Goal: Information Seeking & Learning: Learn about a topic

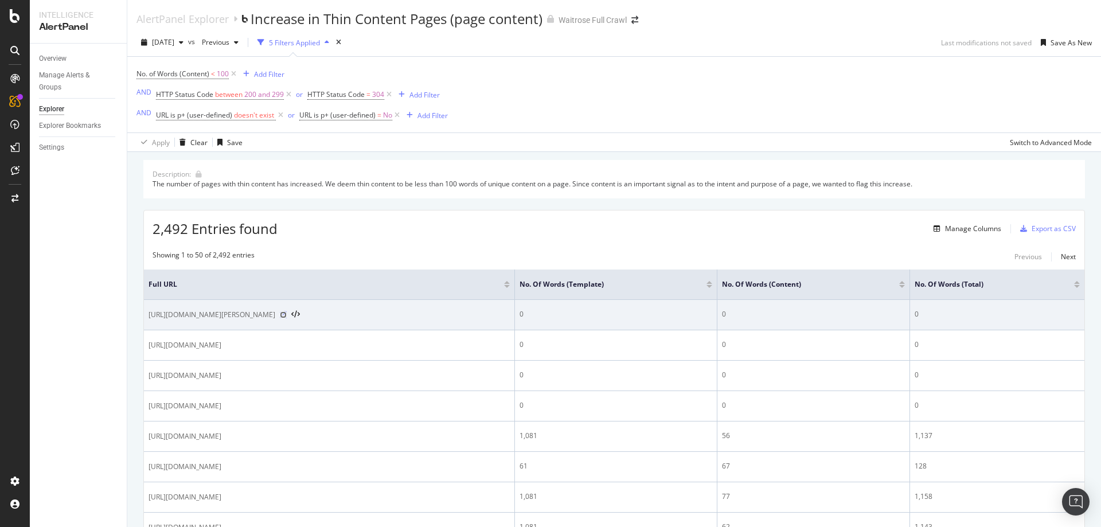
click at [287, 316] on icon at bounding box center [283, 314] width 7 height 7
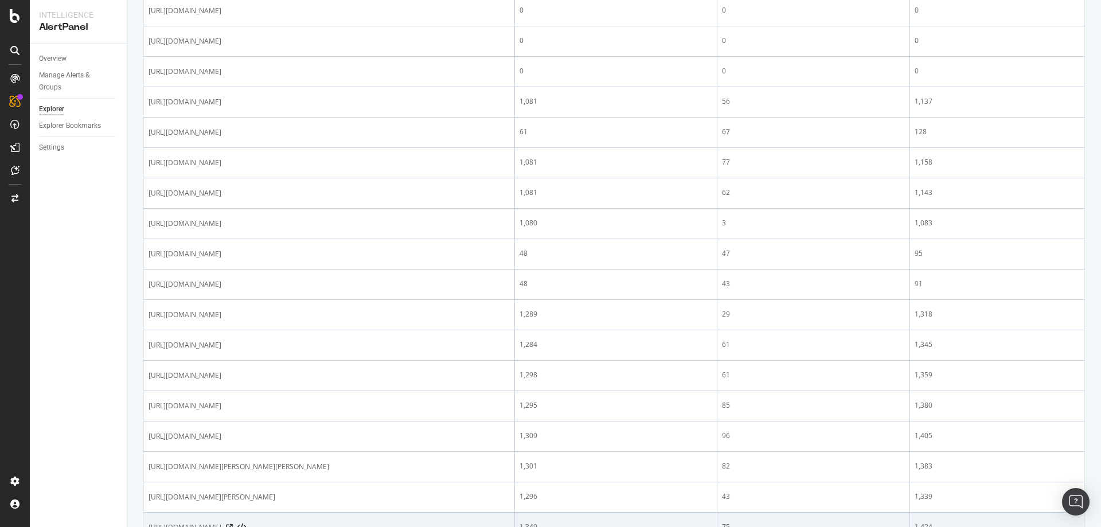
scroll to position [401, 0]
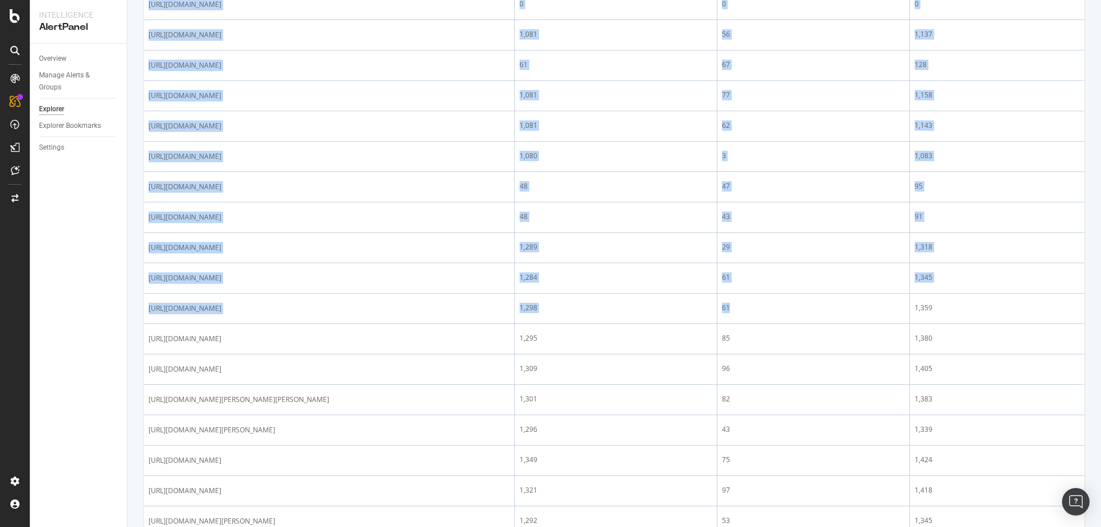
drag, startPoint x: 873, startPoint y: 307, endPoint x: 1100, endPoint y: 307, distance: 227.6
click at [1100, 307] on div "AlertPanel Explorer Increase in Thin Content Pages (page content) Waitrose Full…" at bounding box center [614, 263] width 974 height 527
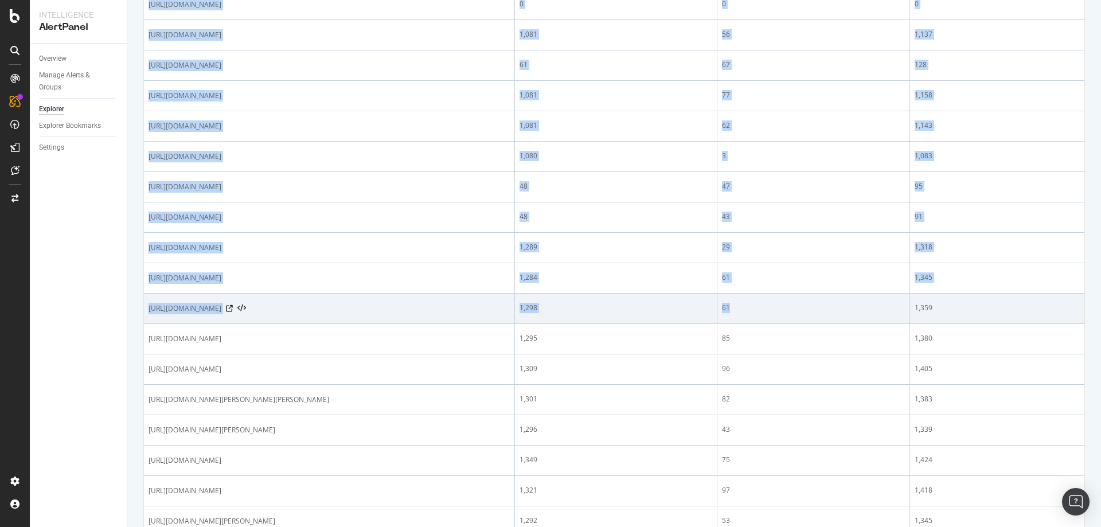
click at [966, 308] on div "1,359" at bounding box center [997, 308] width 165 height 10
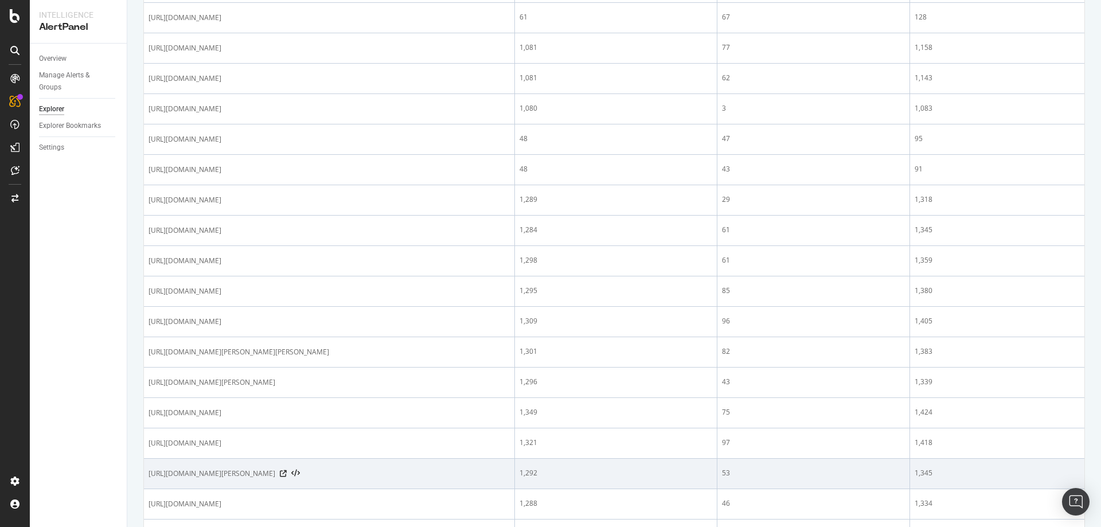
scroll to position [573, 0]
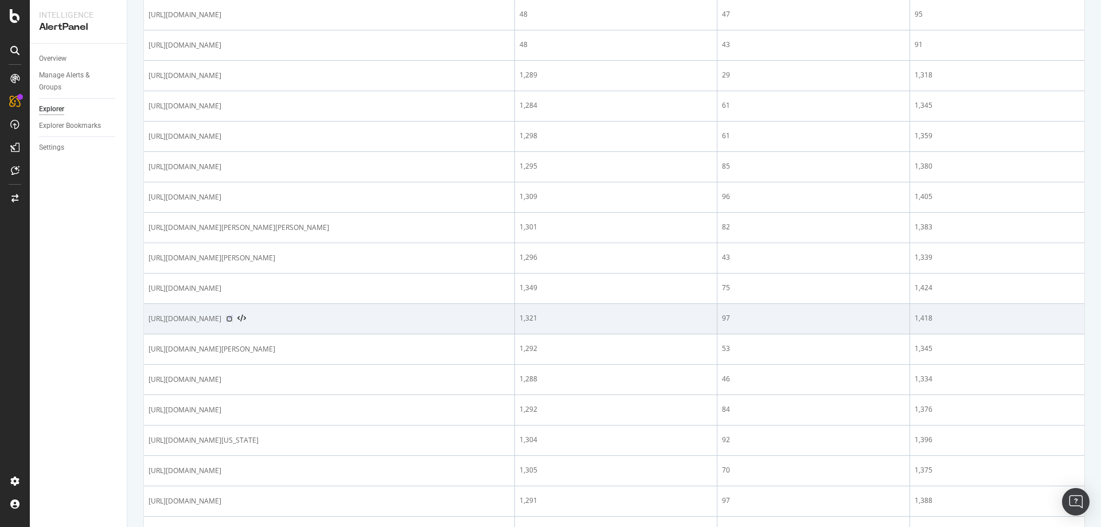
click at [233, 321] on icon at bounding box center [229, 318] width 7 height 7
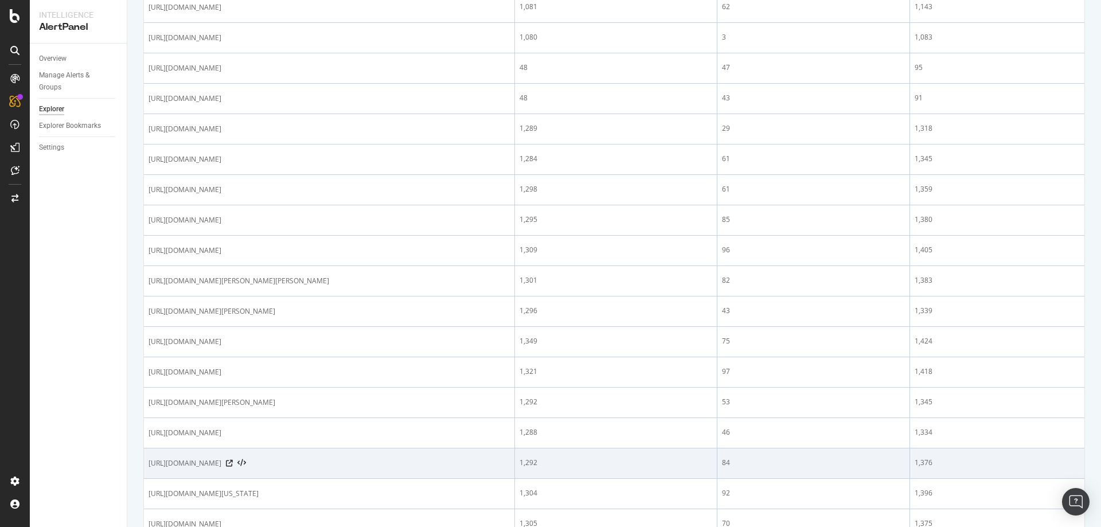
scroll to position [631, 0]
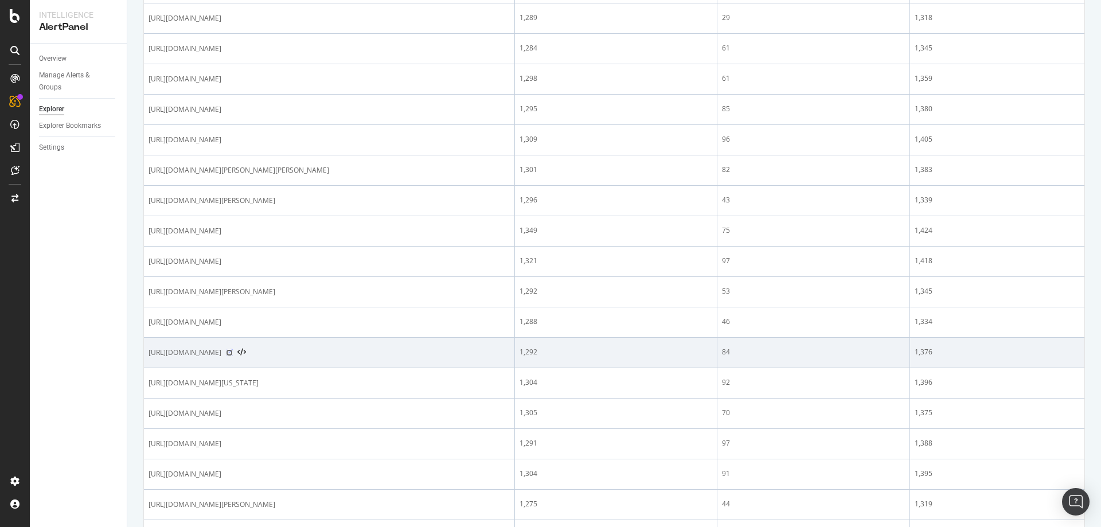
click at [233, 354] on icon at bounding box center [229, 352] width 7 height 7
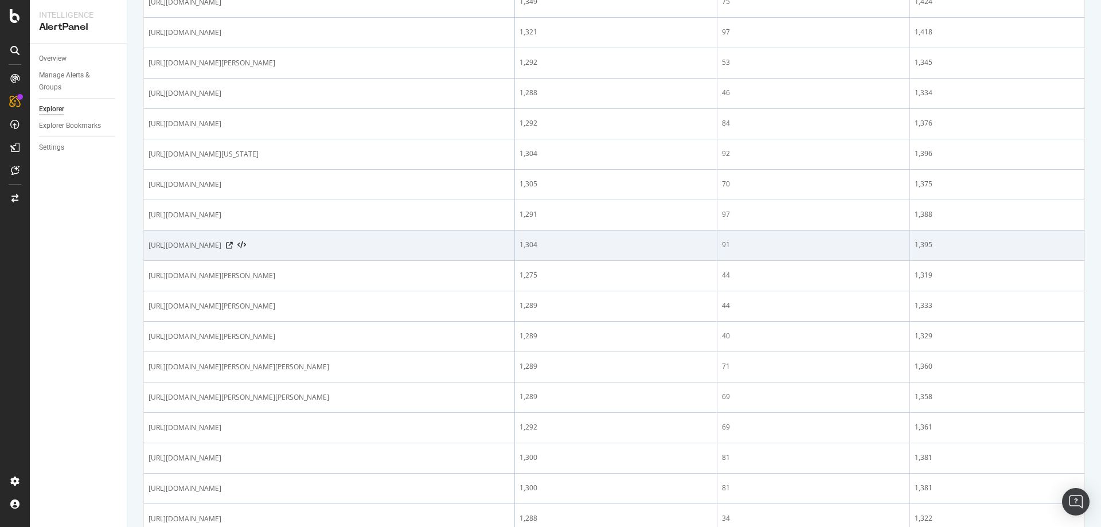
scroll to position [917, 0]
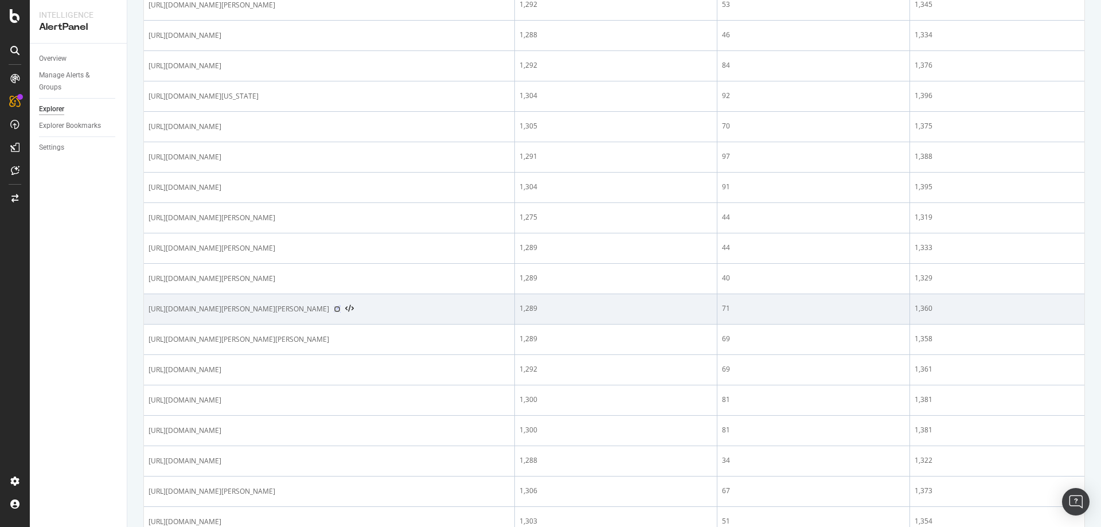
click at [341, 310] on icon at bounding box center [337, 309] width 7 height 7
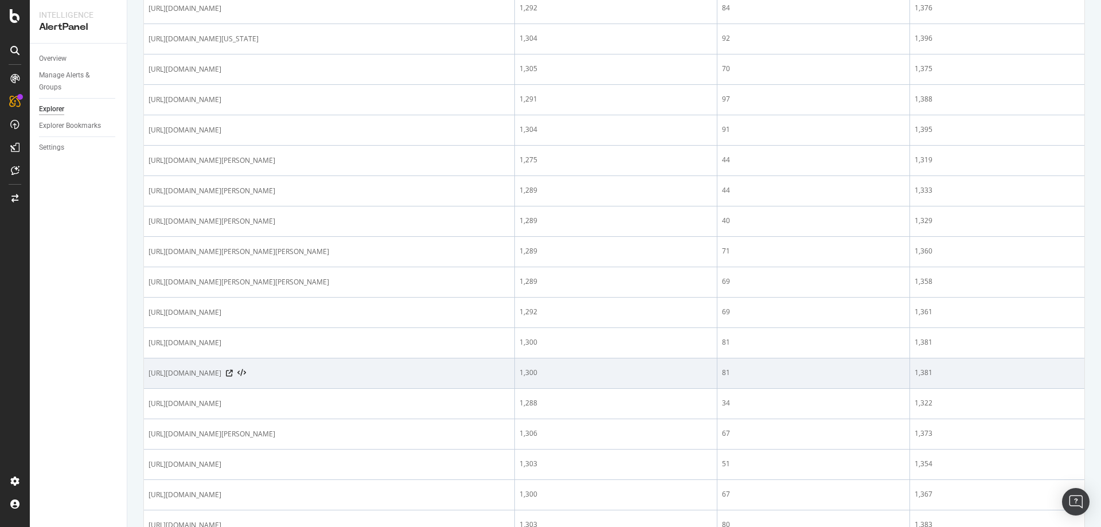
scroll to position [1204, 0]
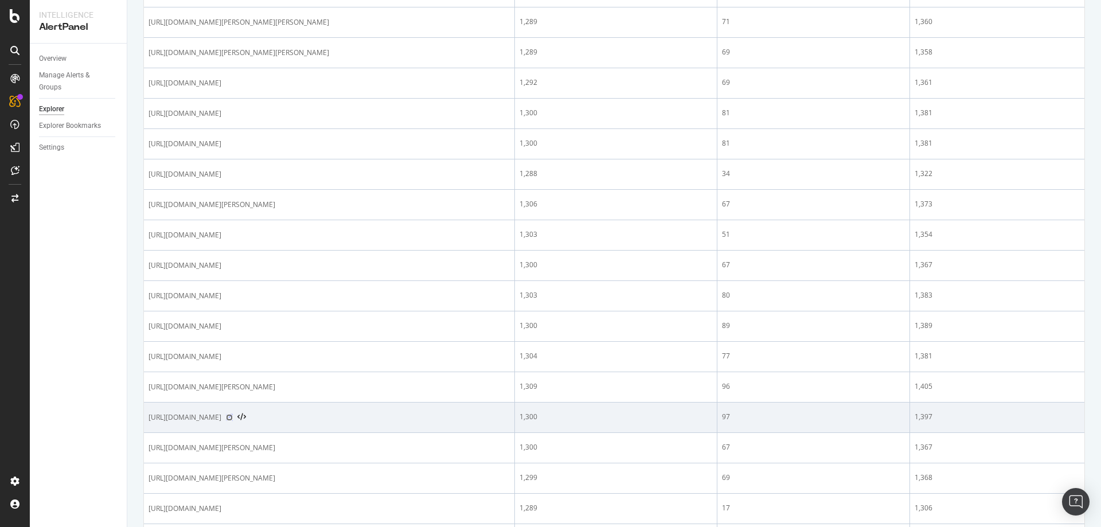
click at [233, 417] on icon at bounding box center [229, 417] width 7 height 7
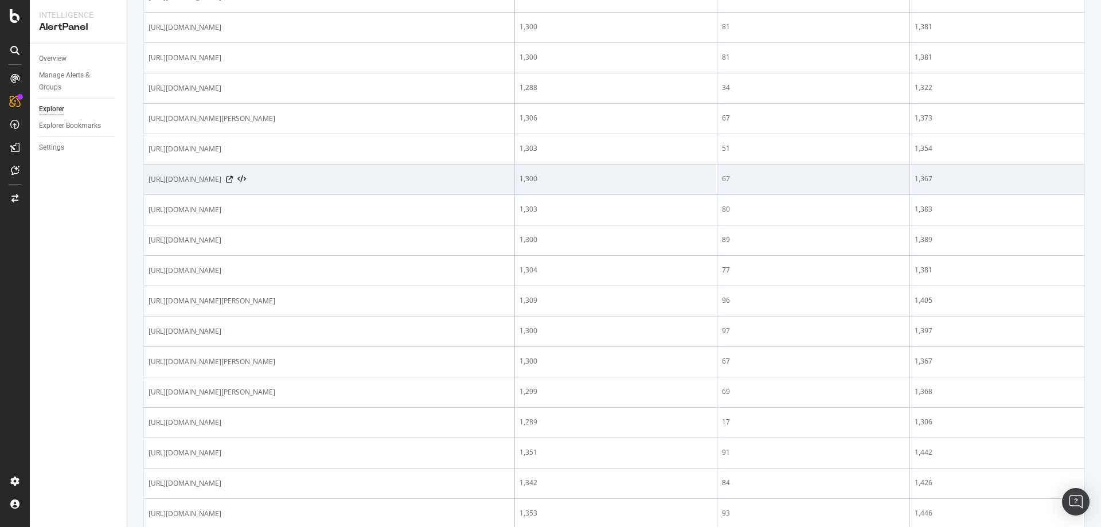
scroll to position [1358, 0]
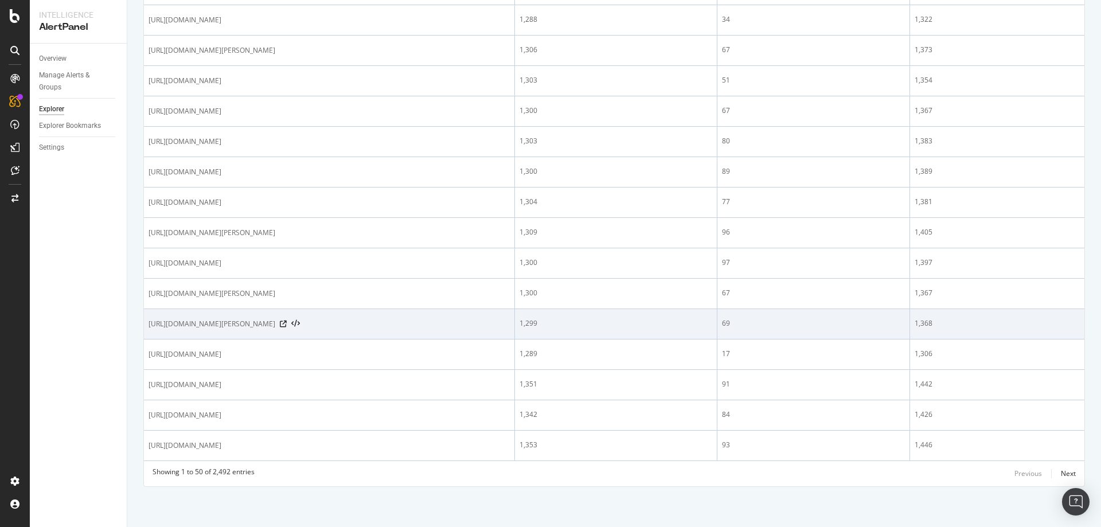
click at [400, 326] on div "[URL][DOMAIN_NAME][PERSON_NAME]" at bounding box center [329, 323] width 361 height 11
click at [287, 326] on icon at bounding box center [283, 324] width 7 height 7
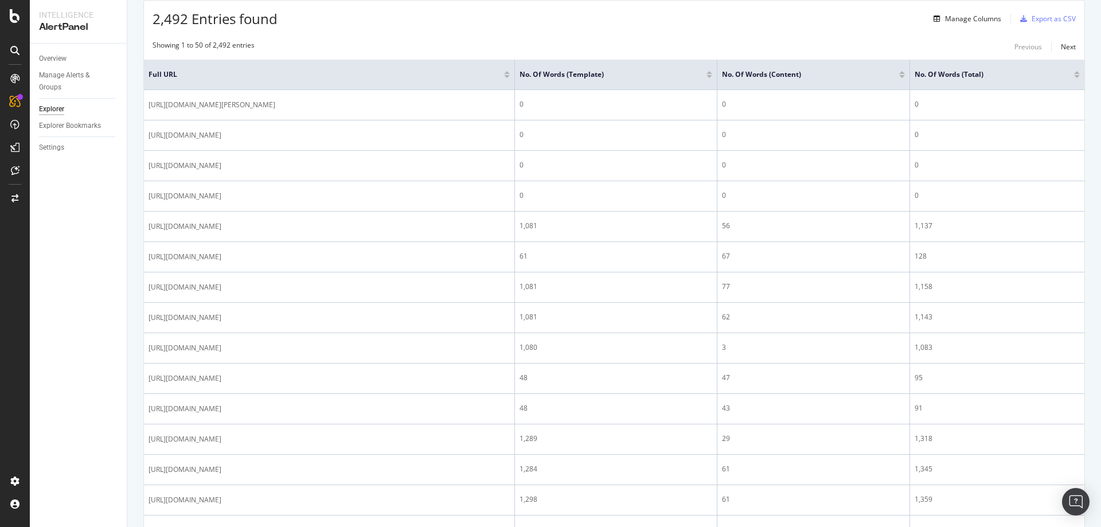
scroll to position [0, 0]
